Goal: Navigation & Orientation: Find specific page/section

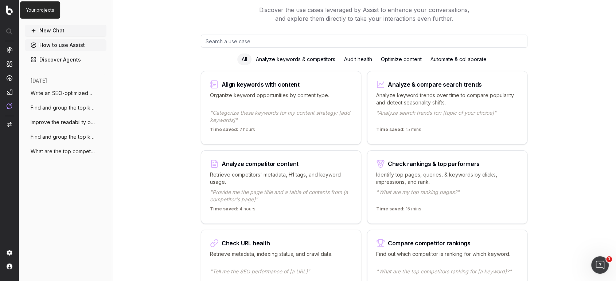
click at [5, 12] on nav at bounding box center [9, 140] width 19 height 281
click at [6, 11] on img at bounding box center [9, 9] width 7 height 9
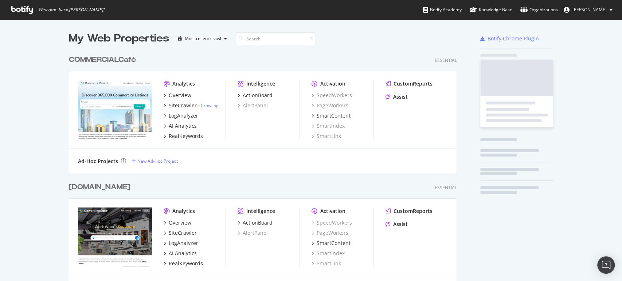
scroll to position [779, 388]
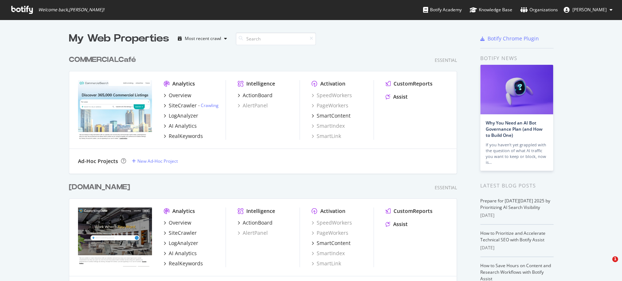
click at [175, 192] on div "[DOMAIN_NAME] Essential" at bounding box center [263, 187] width 388 height 11
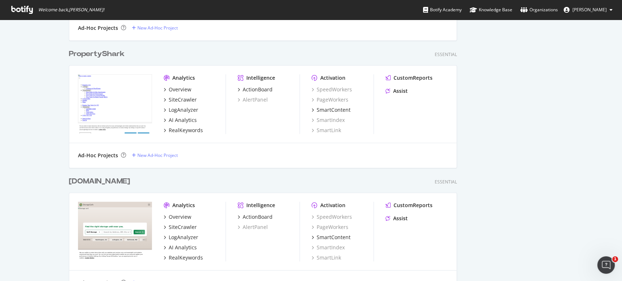
scroll to position [405, 0]
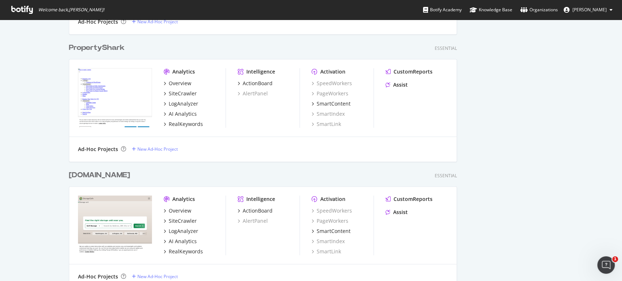
click at [204, 168] on div "[DOMAIN_NAME] Essential Analytics Overview SiteCrawler LogAnalyzer AI Analytics…" at bounding box center [266, 224] width 394 height 127
